Goal: Task Accomplishment & Management: Manage account settings

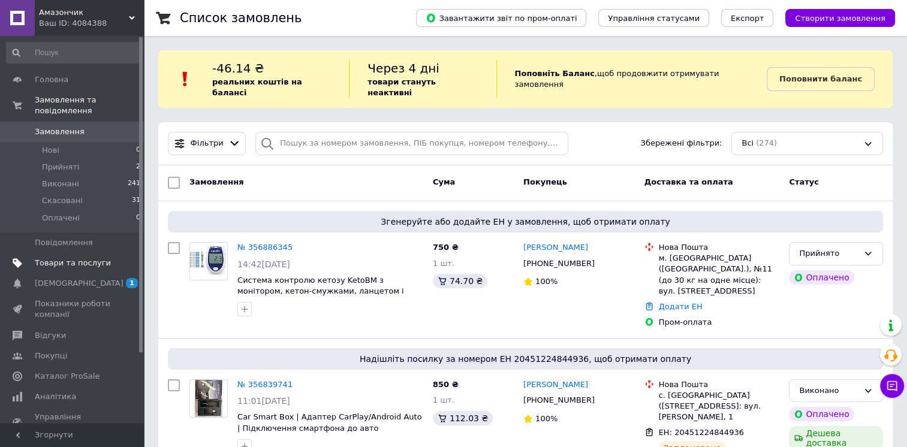
click at [88, 258] on span "Товари та послуги" at bounding box center [73, 263] width 76 height 11
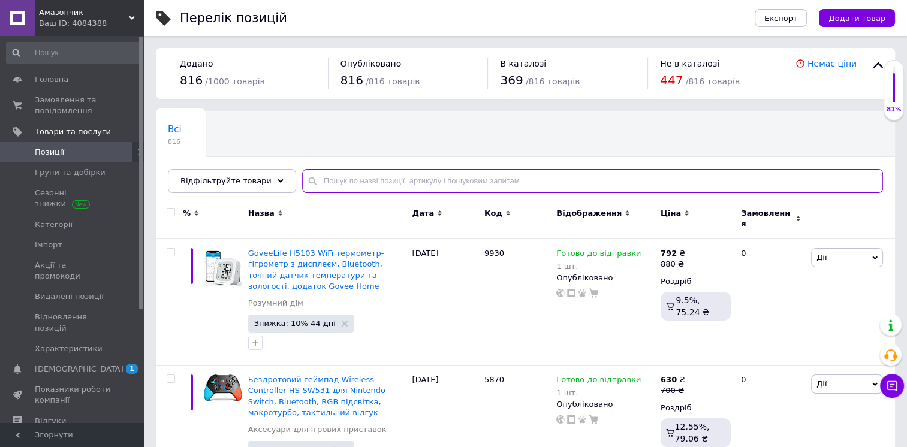
click at [422, 171] on input "text" at bounding box center [592, 181] width 581 height 24
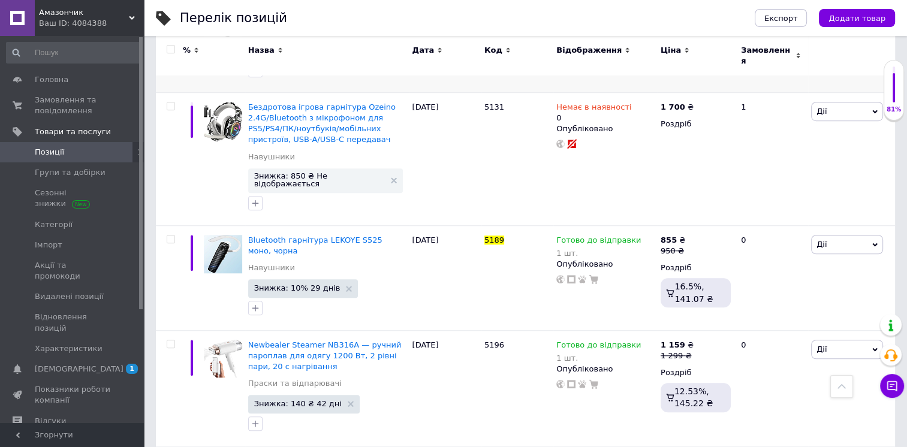
scroll to position [839, 0]
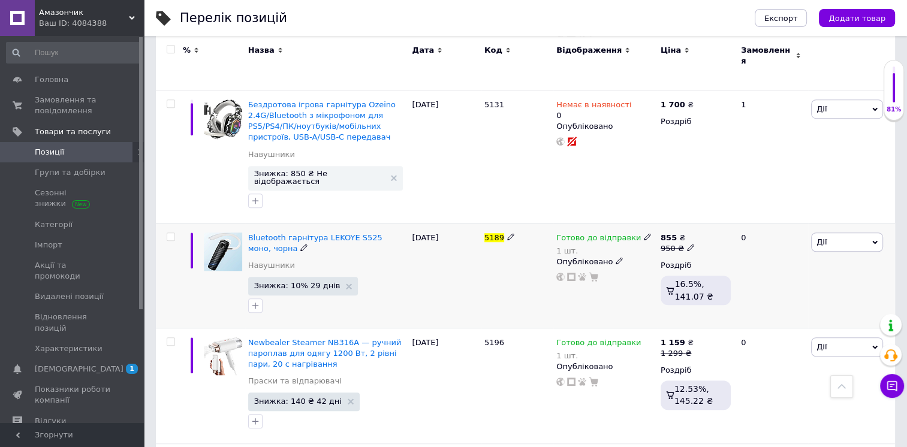
type input "5189"
click at [644, 233] on icon at bounding box center [647, 236] width 7 height 7
click at [709, 273] on li "Немає в наявності" at bounding box center [709, 281] width 114 height 17
click at [697, 263] on input "1" at bounding box center [697, 275] width 91 height 24
click at [501, 250] on div "5189" at bounding box center [517, 275] width 72 height 105
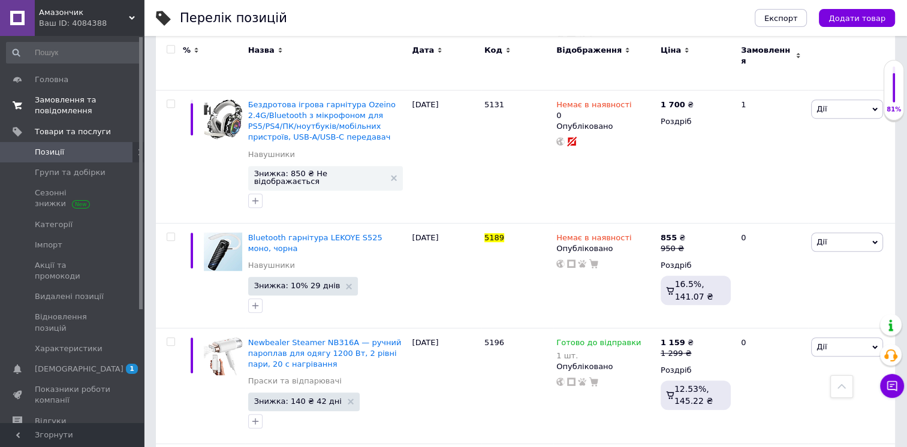
click at [53, 104] on span "Замовлення та повідомлення" at bounding box center [73, 106] width 76 height 22
